Goal: Task Accomplishment & Management: Use online tool/utility

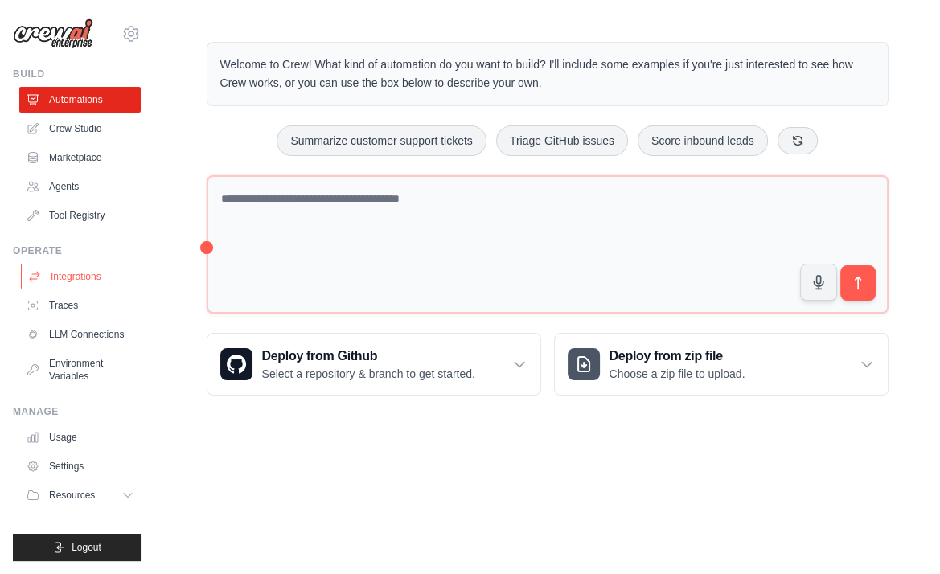
click at [84, 277] on link "Integrations" at bounding box center [81, 277] width 121 height 26
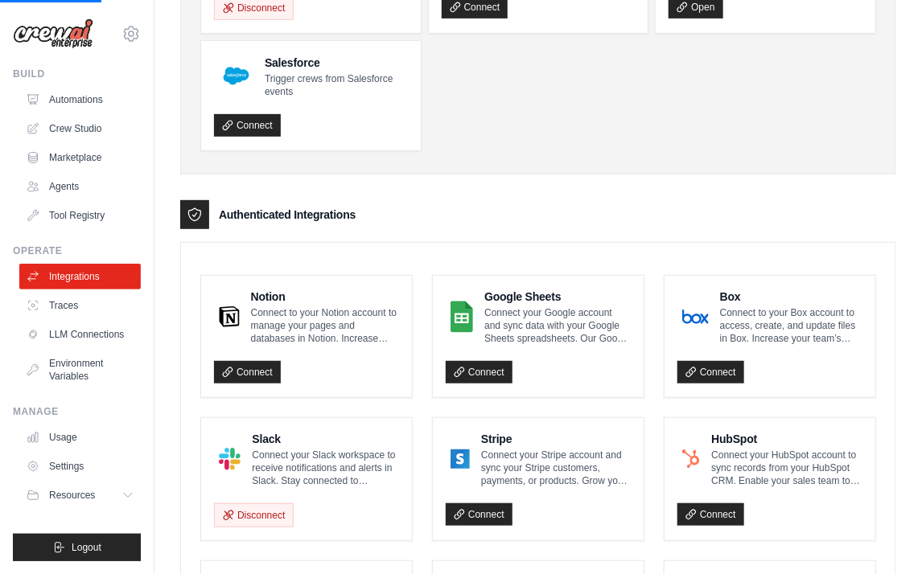
scroll to position [206, 0]
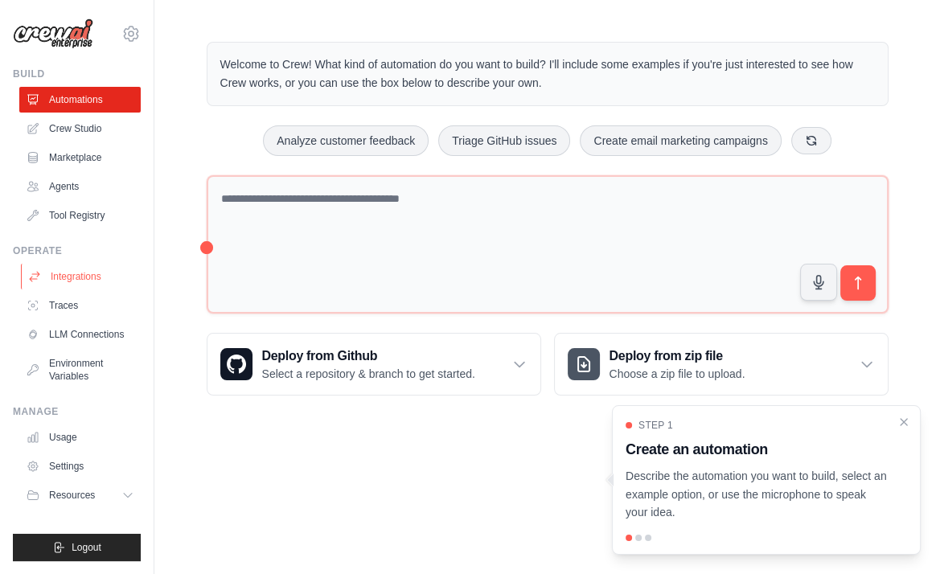
click at [82, 273] on link "Integrations" at bounding box center [81, 277] width 121 height 26
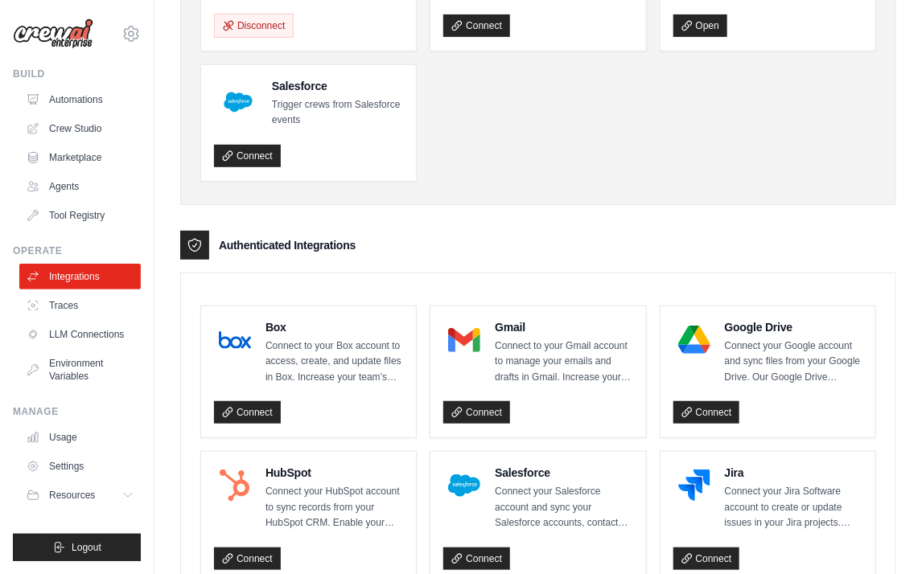
scroll to position [210, 0]
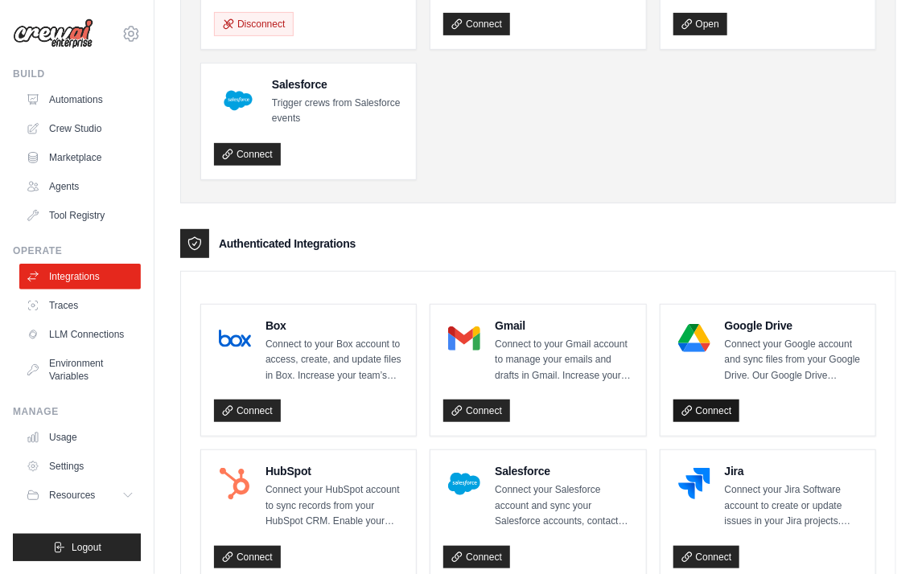
click at [710, 404] on link "Connect" at bounding box center [706, 411] width 67 height 23
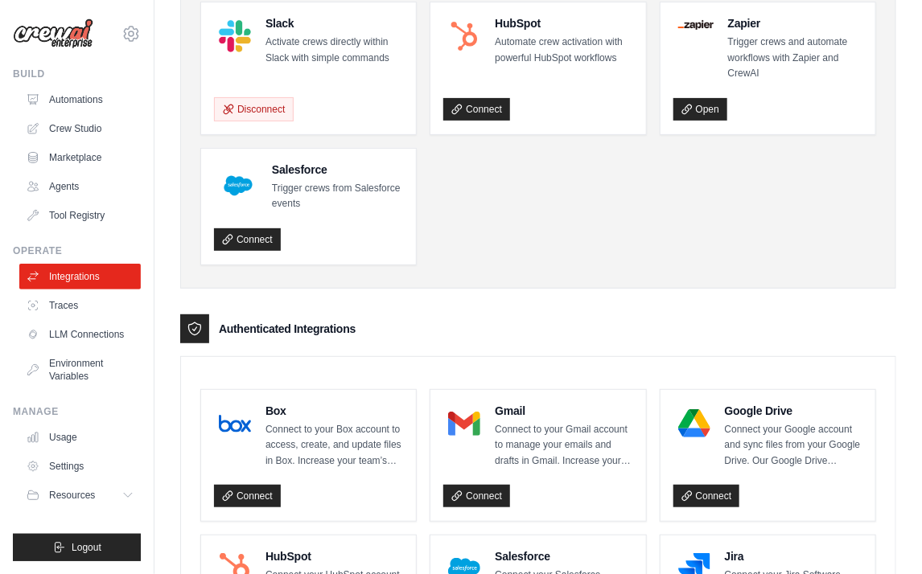
scroll to position [121, 0]
